Goal: Find specific page/section

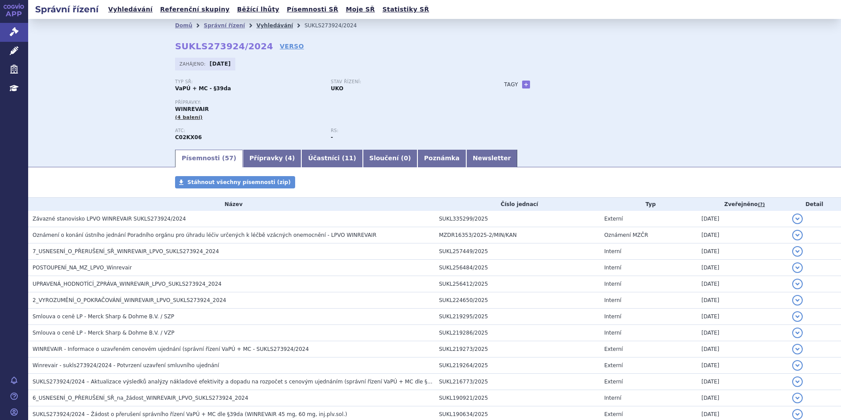
click at [257, 27] on link "Vyhledávání" at bounding box center [275, 25] width 37 height 6
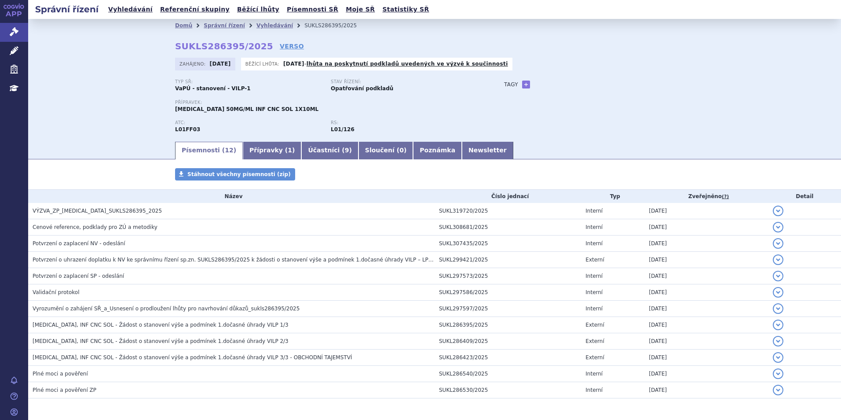
click at [13, 11] on link "APP" at bounding box center [14, 11] width 28 height 23
